Goal: Task Accomplishment & Management: Manage account settings

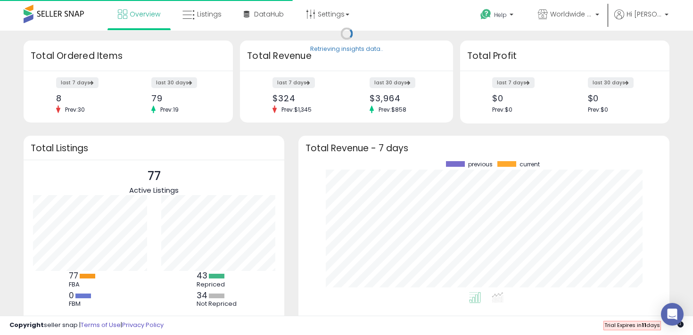
scroll to position [131, 352]
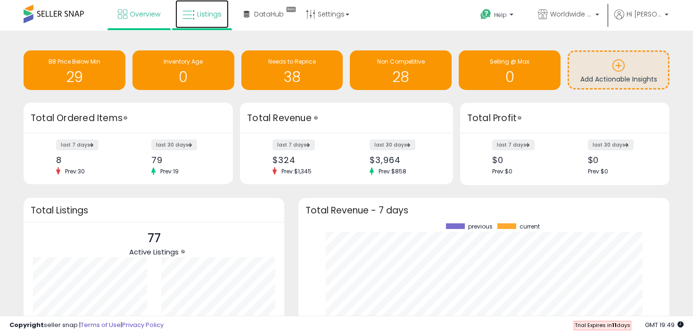
click at [220, 10] on span "Listings" at bounding box center [209, 13] width 24 height 9
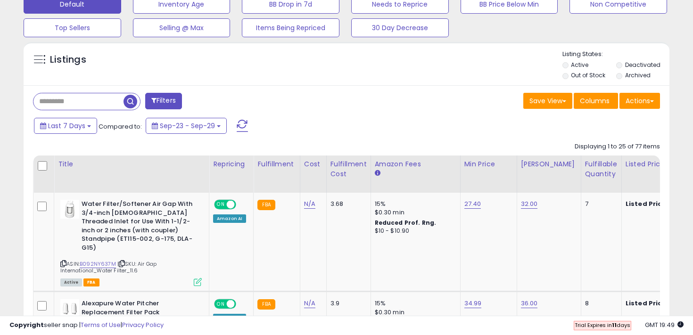
scroll to position [193, 374]
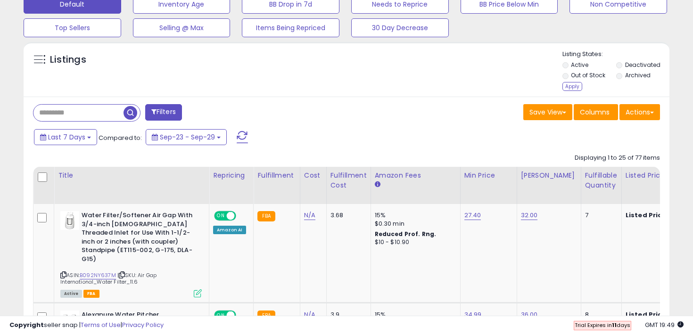
click at [572, 81] on li "Out of Stock" at bounding box center [588, 76] width 52 height 10
click at [572, 83] on div "Apply" at bounding box center [572, 86] width 20 height 9
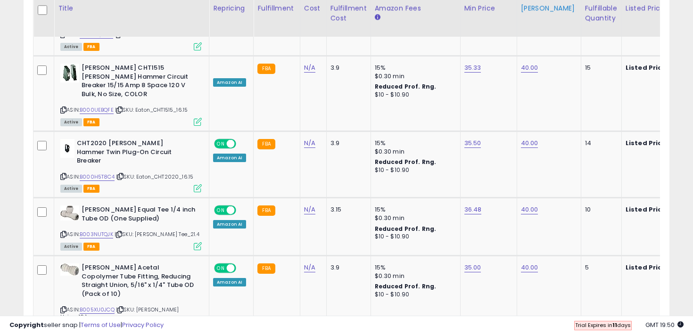
scroll to position [913, 0]
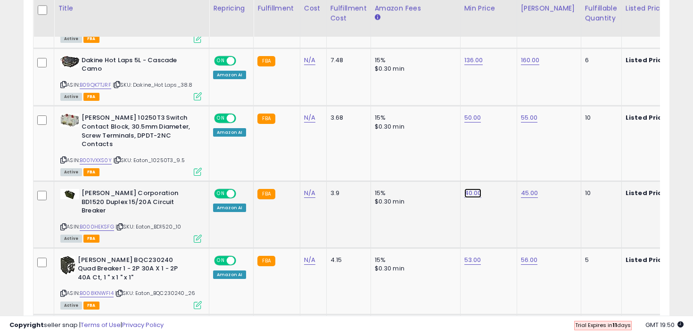
click at [474, 188] on link "40.00" at bounding box center [472, 192] width 17 height 9
type input "*"
type input "**"
click at [501, 140] on button "submit" at bounding box center [499, 144] width 16 height 14
